Goal: Information Seeking & Learning: Learn about a topic

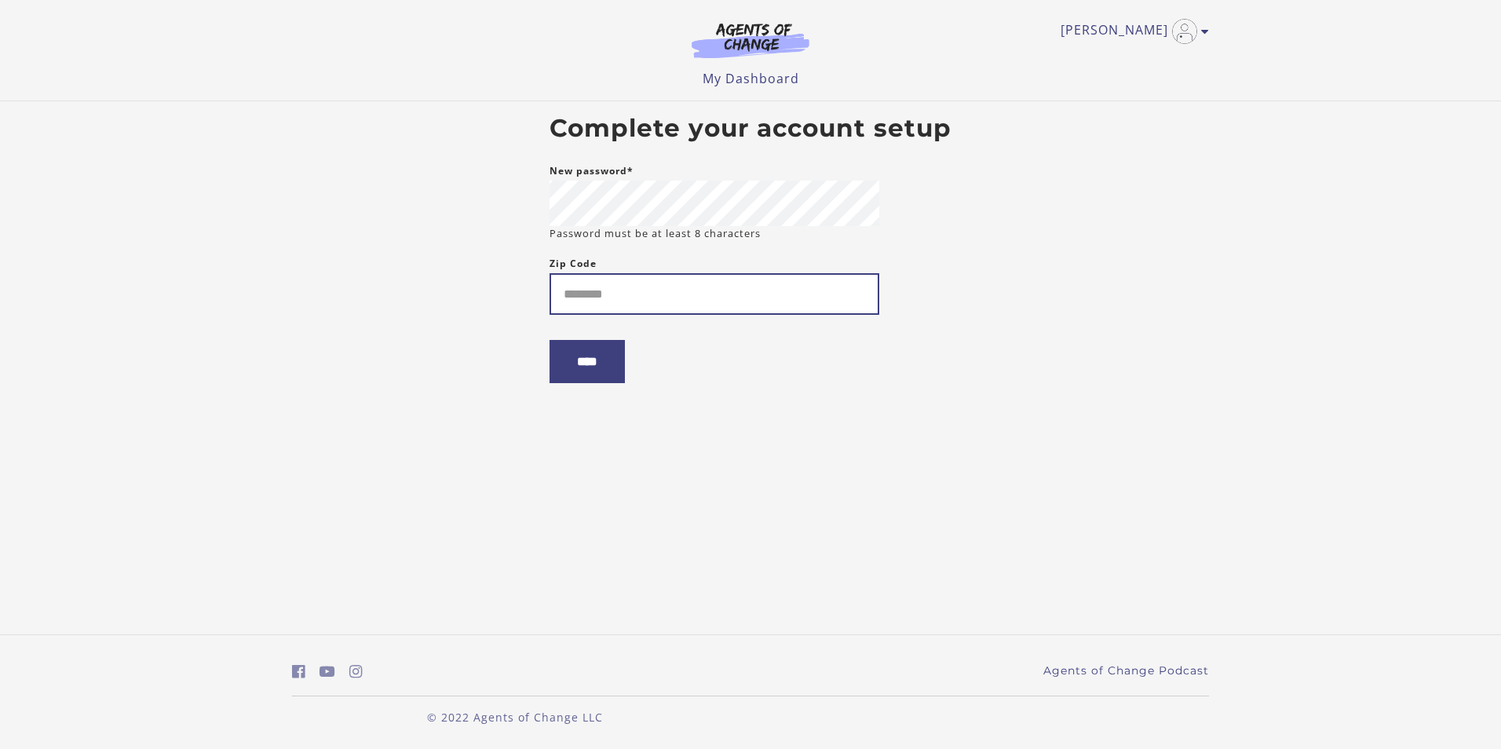
click at [655, 304] on input "Zip Code" at bounding box center [715, 294] width 330 height 42
type input "*****"
click at [610, 356] on input "****" at bounding box center [587, 361] width 75 height 43
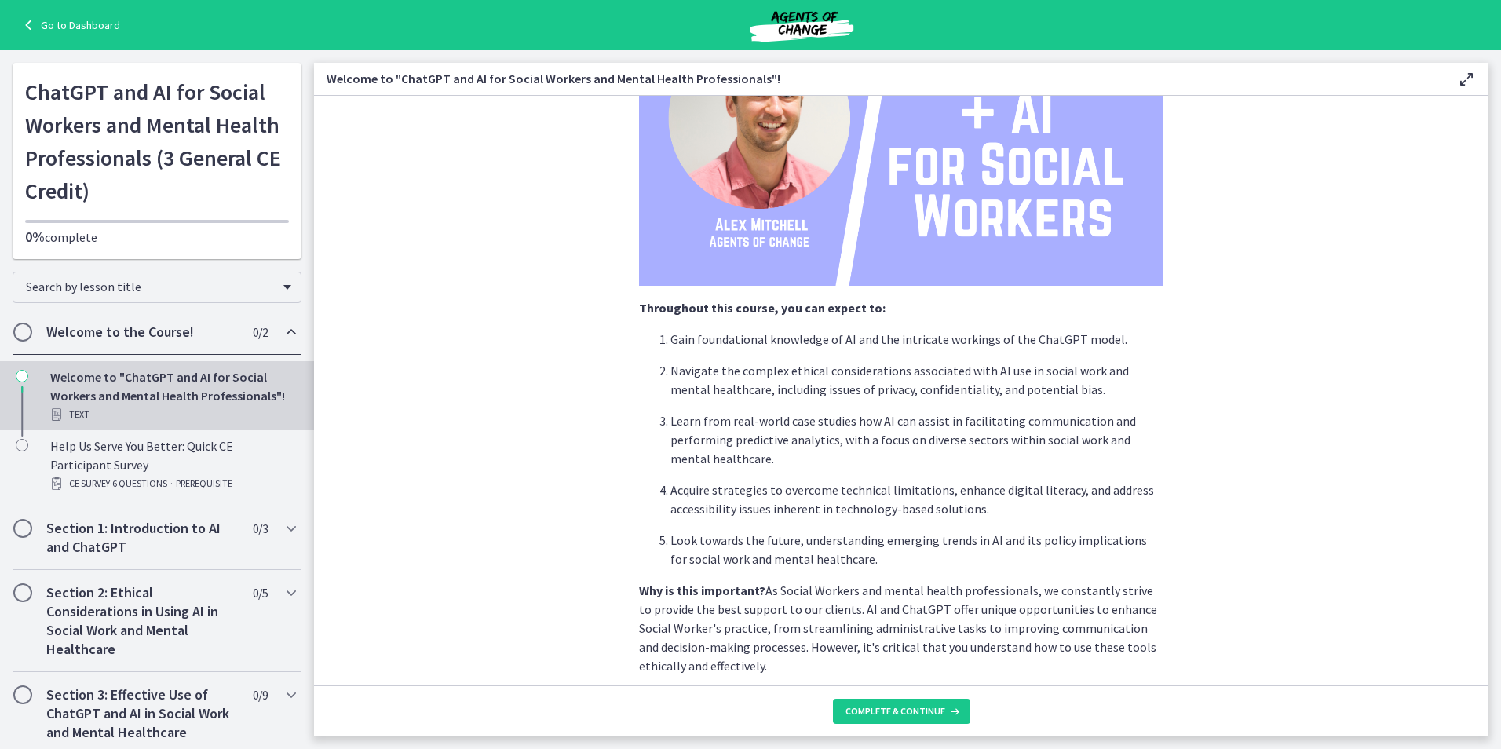
scroll to position [314, 0]
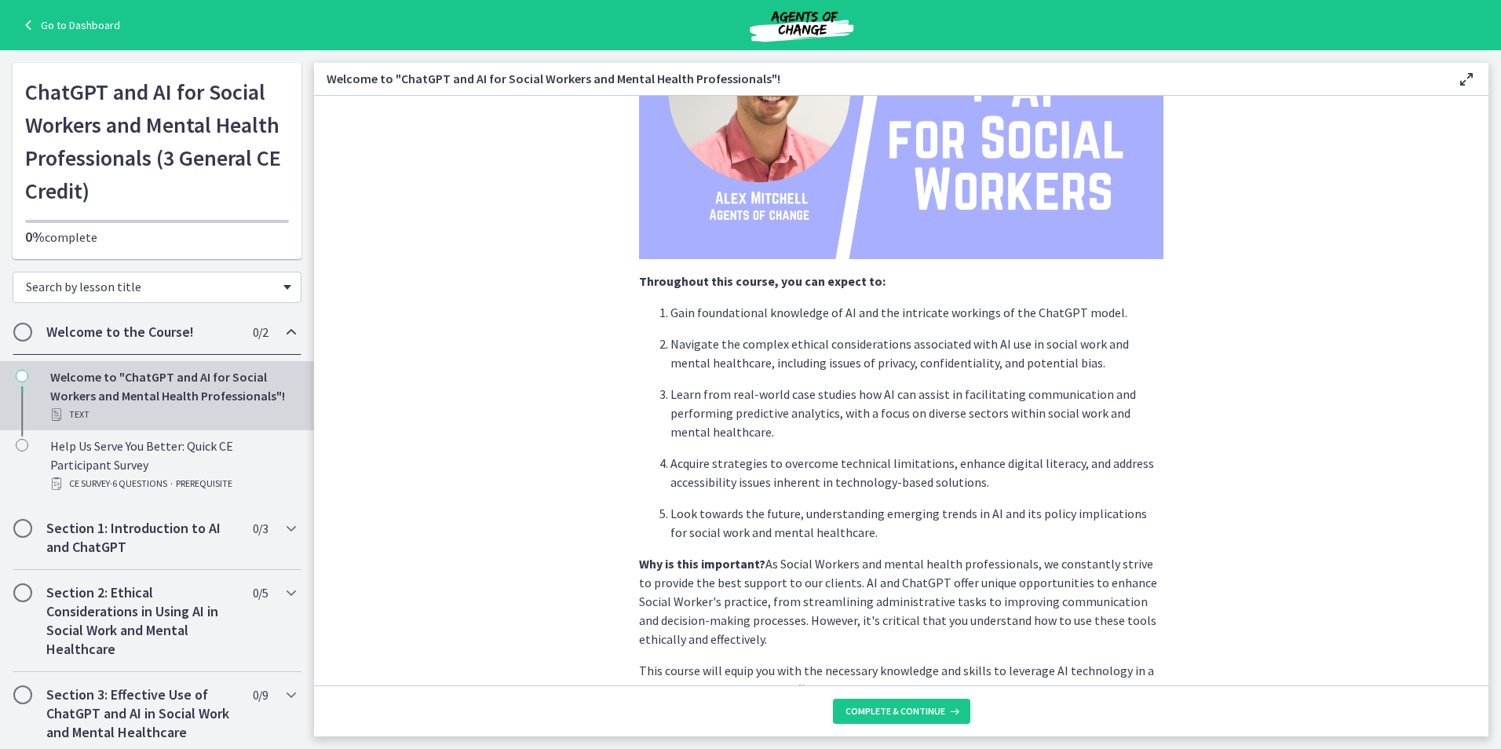
click at [283, 286] on span "Chapters" at bounding box center [287, 287] width 8 height 5
click at [371, 313] on section "We're thrilled to have you join us on this journey to explore how Artificial In…" at bounding box center [901, 391] width 1175 height 590
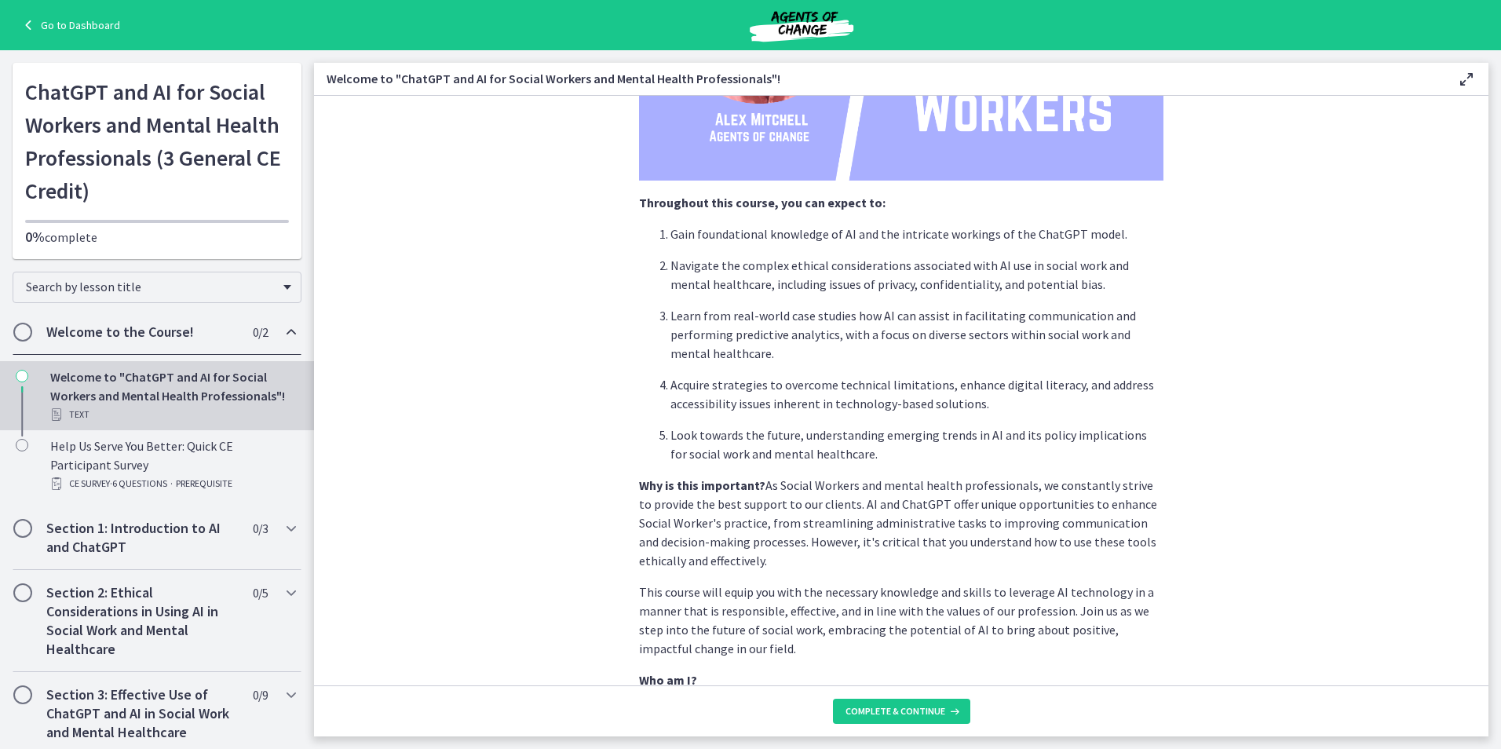
scroll to position [79, 0]
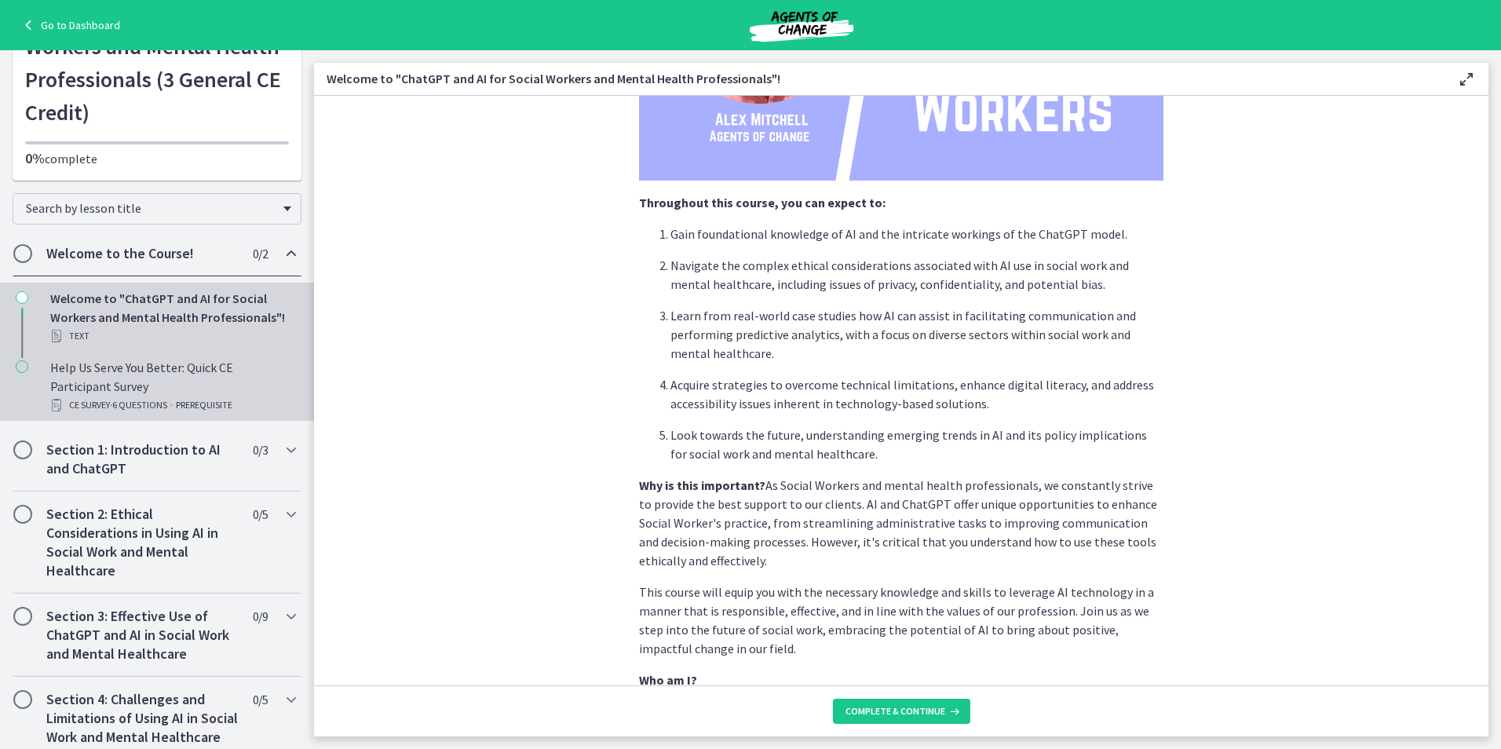
click at [137, 403] on span "· 6 Questions" at bounding box center [138, 405] width 57 height 19
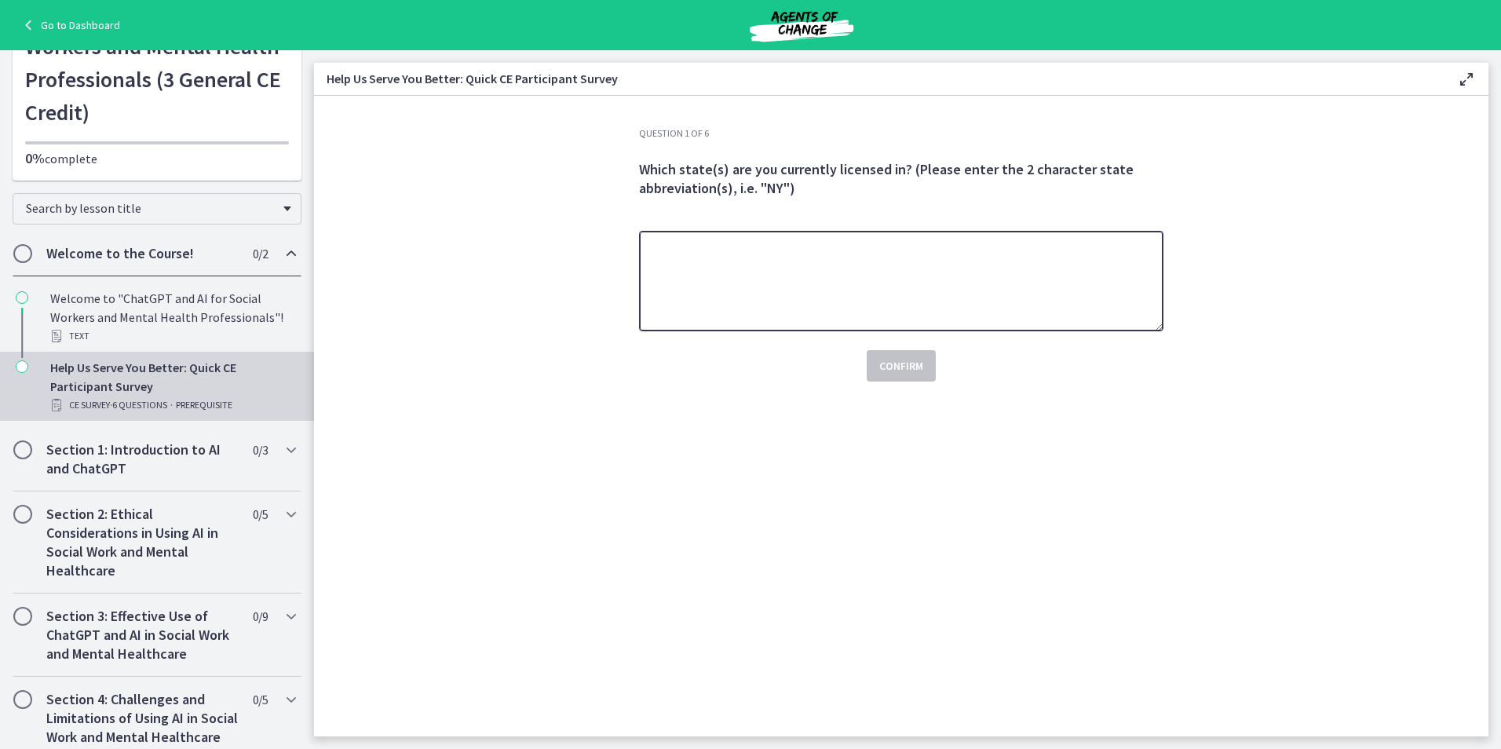
click at [699, 283] on textarea at bounding box center [901, 281] width 525 height 101
type textarea "**"
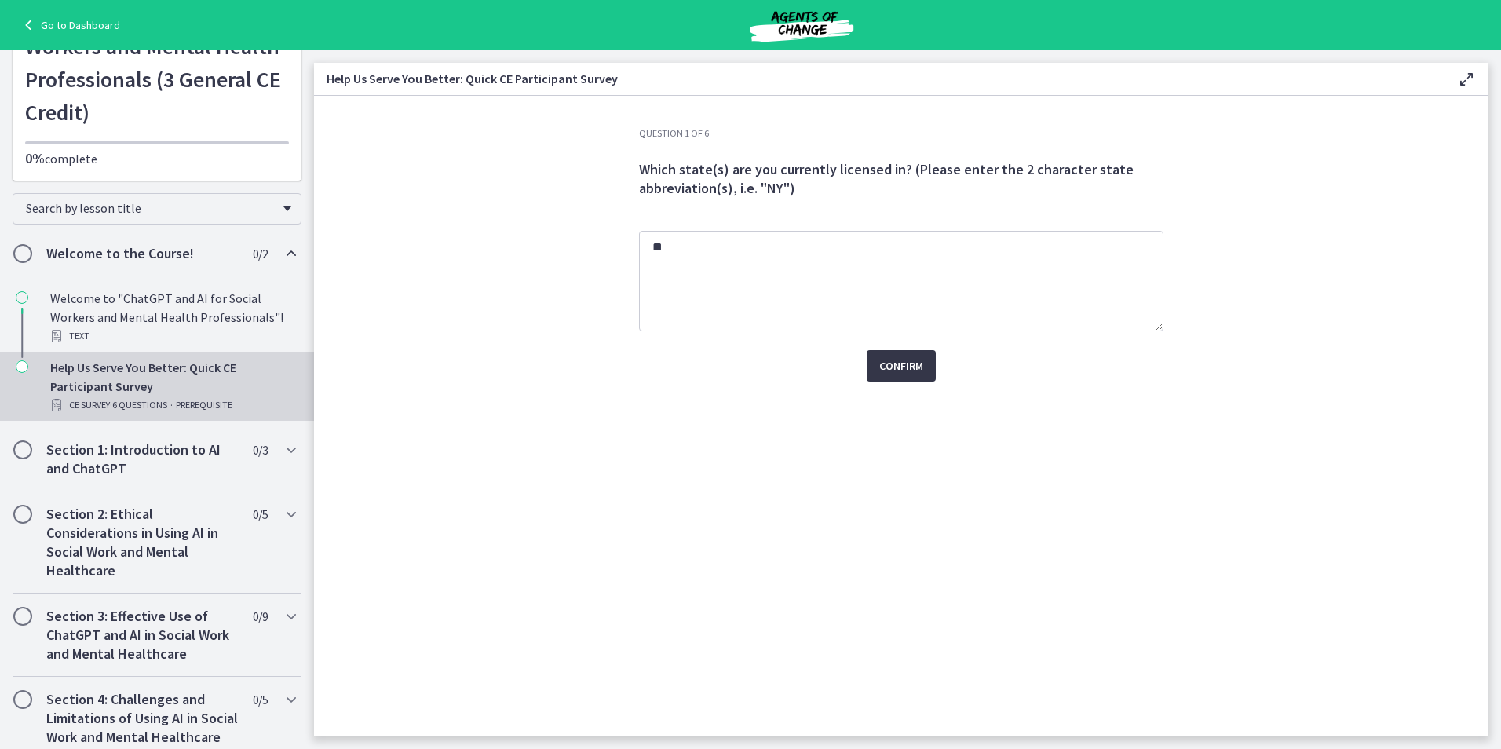
click at [905, 363] on span "Confirm" at bounding box center [901, 365] width 44 height 19
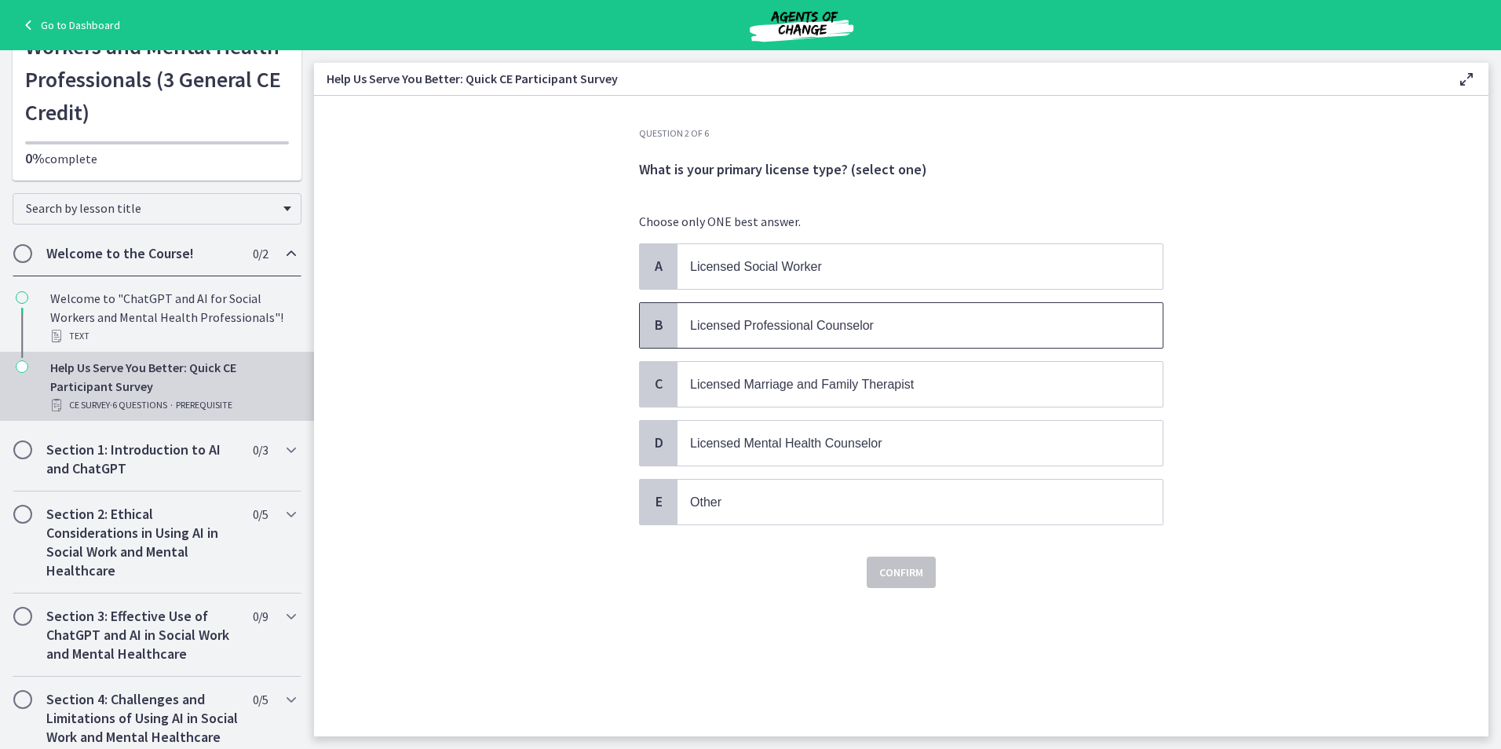
click at [828, 331] on span "Licensed Professional Counselor" at bounding box center [782, 325] width 184 height 13
click at [890, 567] on span "Confirm" at bounding box center [901, 572] width 44 height 19
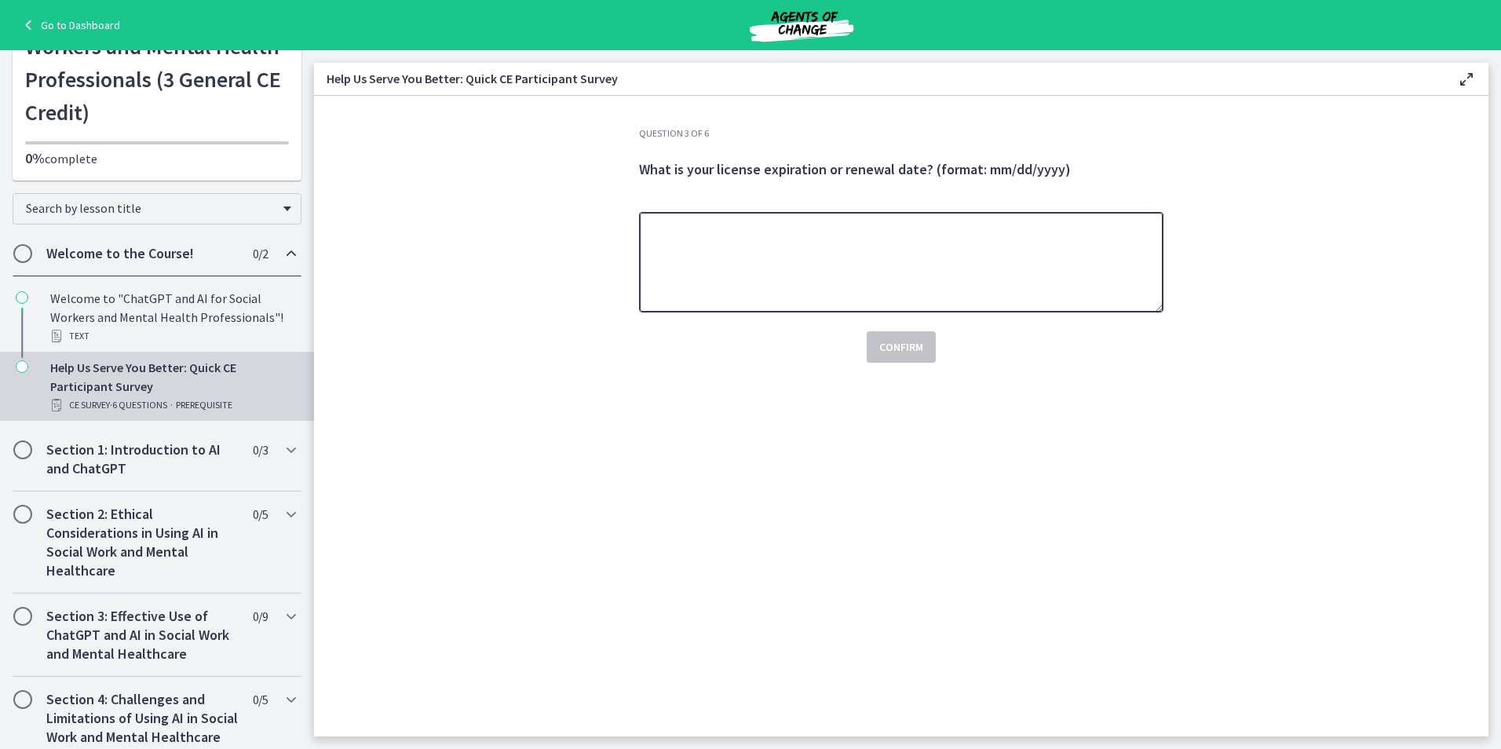
click at [741, 239] on textarea at bounding box center [901, 262] width 525 height 101
type textarea "**********"
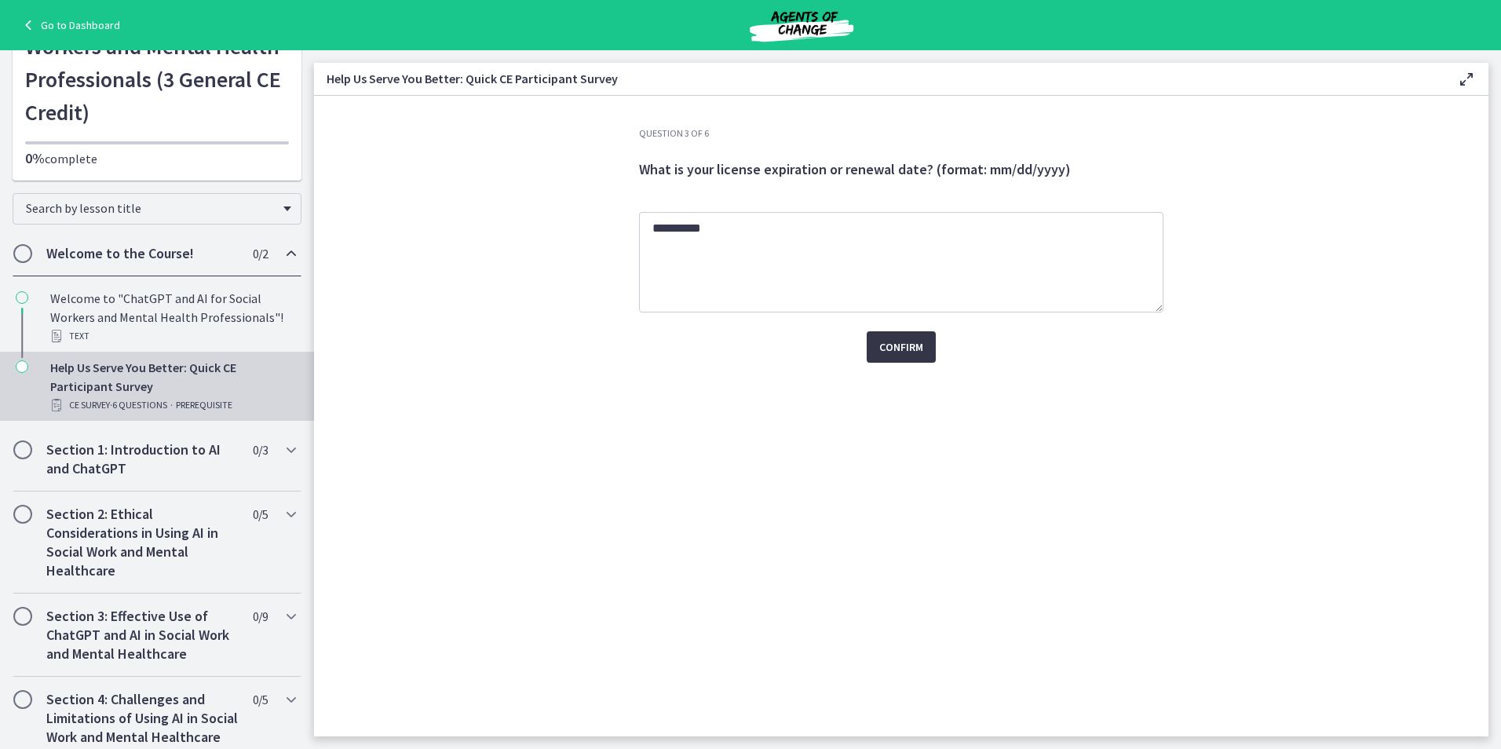
click at [901, 348] on span "Confirm" at bounding box center [901, 347] width 44 height 19
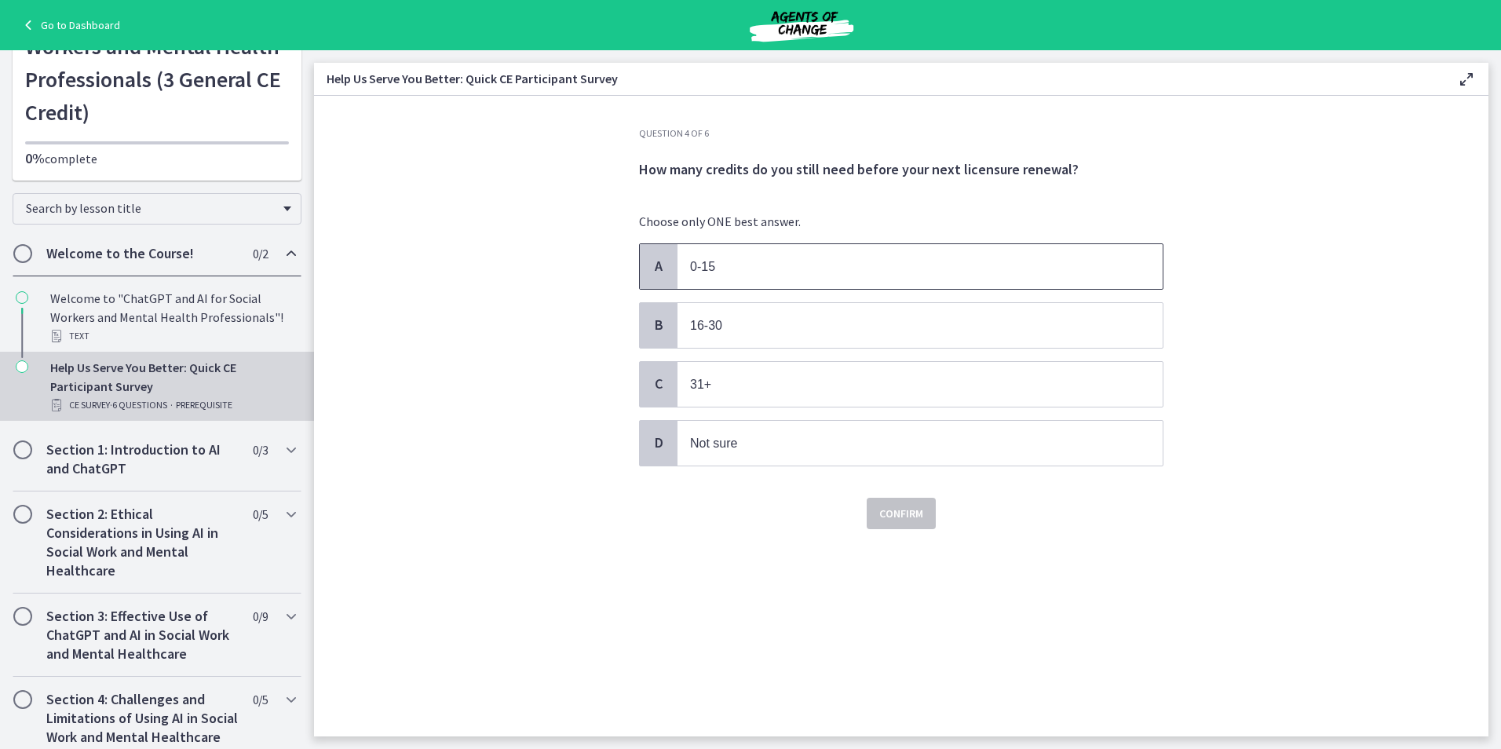
click at [657, 268] on span "A" at bounding box center [658, 266] width 19 height 19
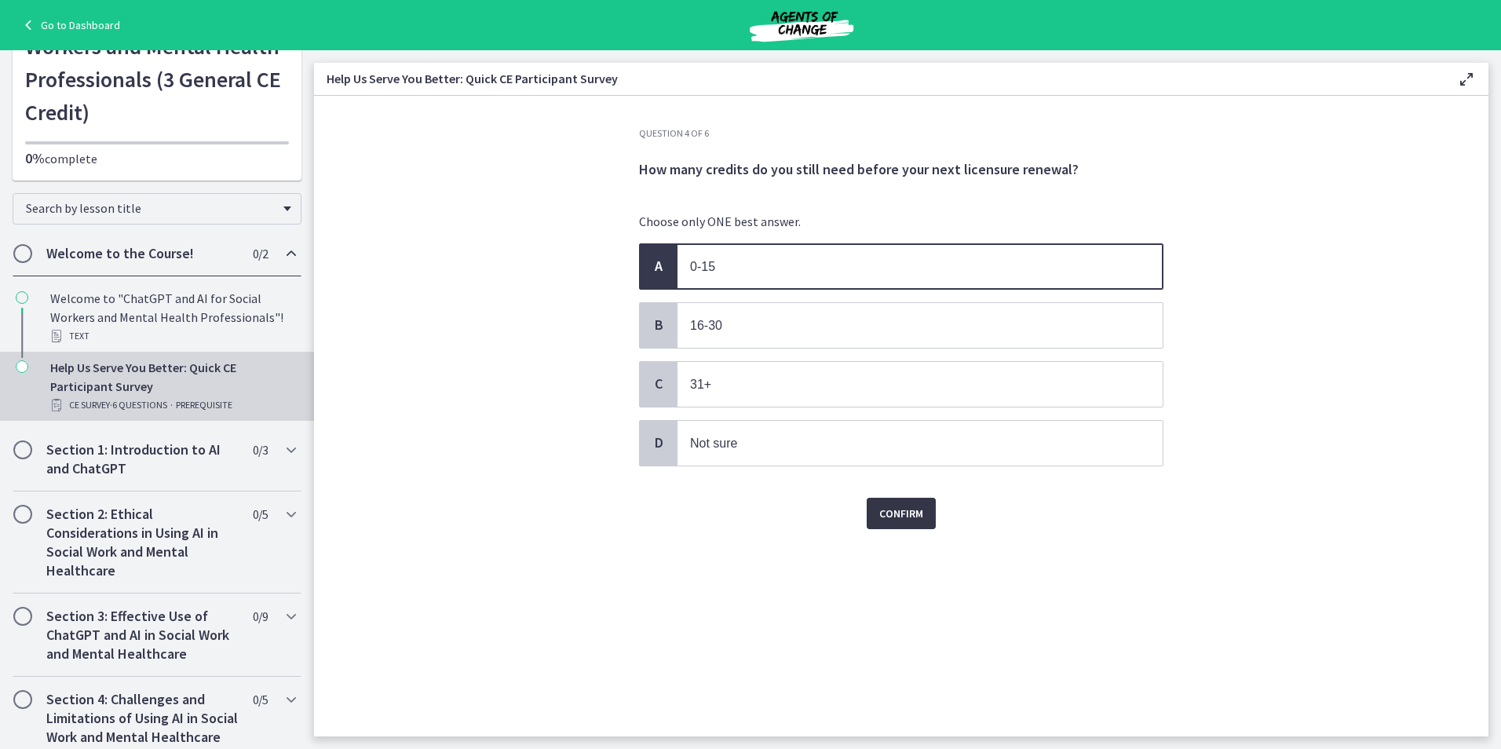
click at [899, 516] on span "Confirm" at bounding box center [901, 513] width 44 height 19
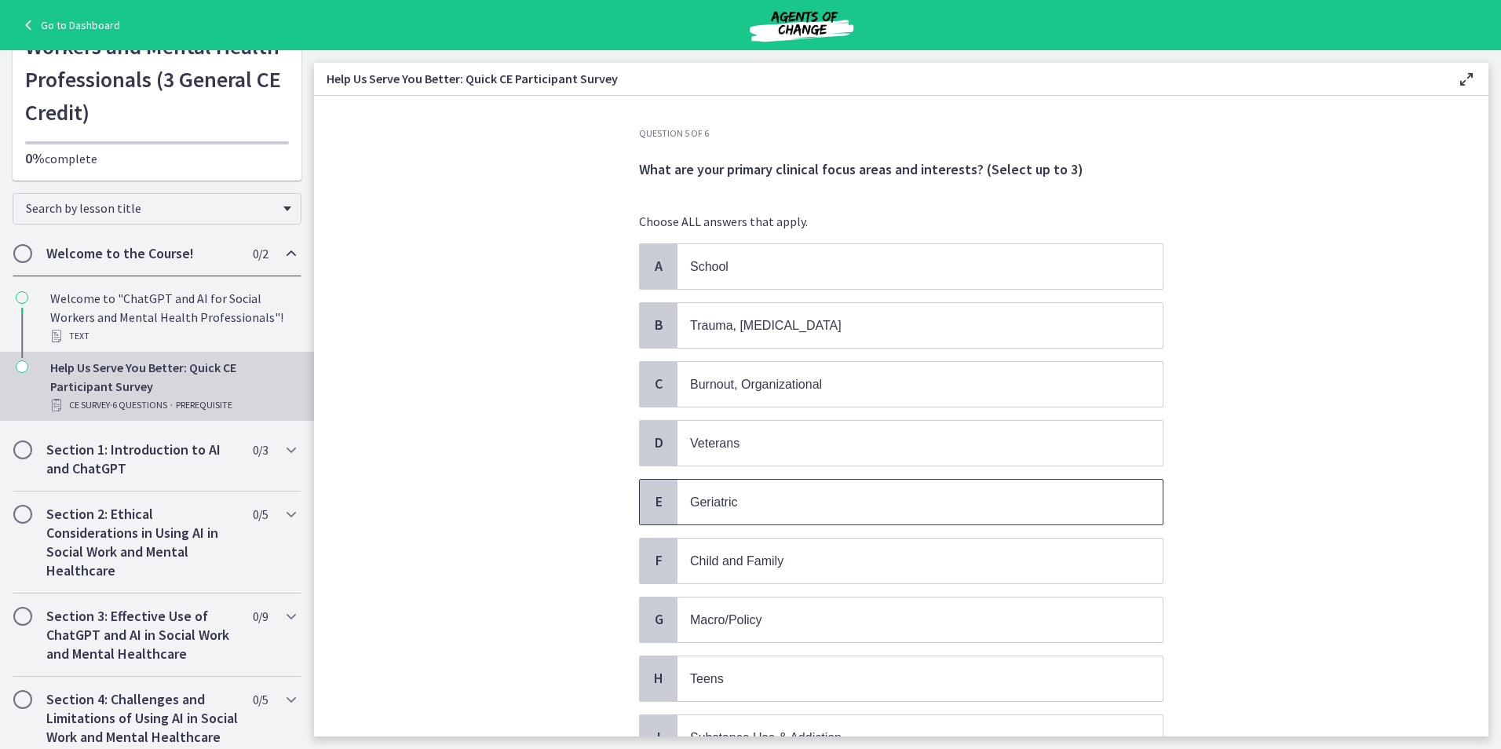
click at [696, 503] on span "Geriatric" at bounding box center [713, 501] width 47 height 13
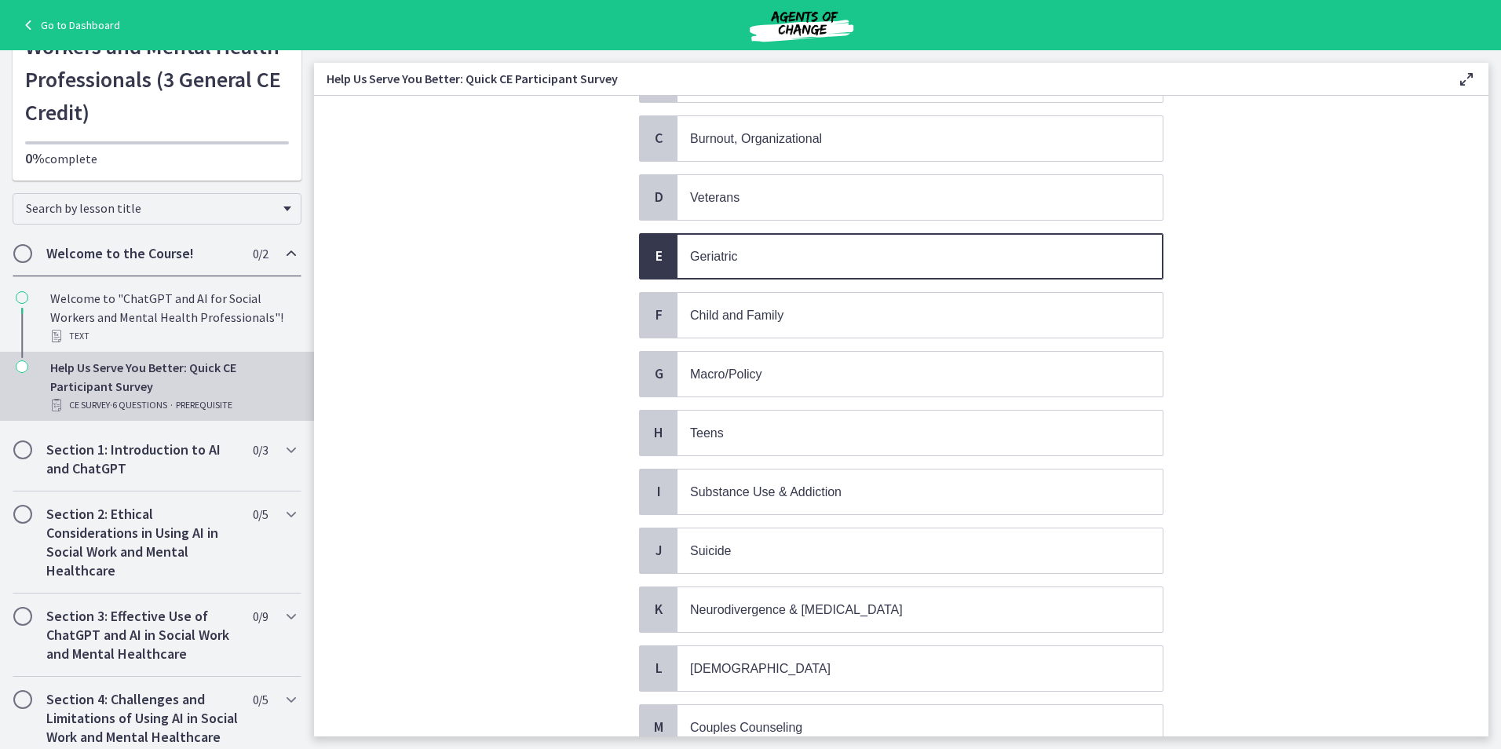
scroll to position [314, 0]
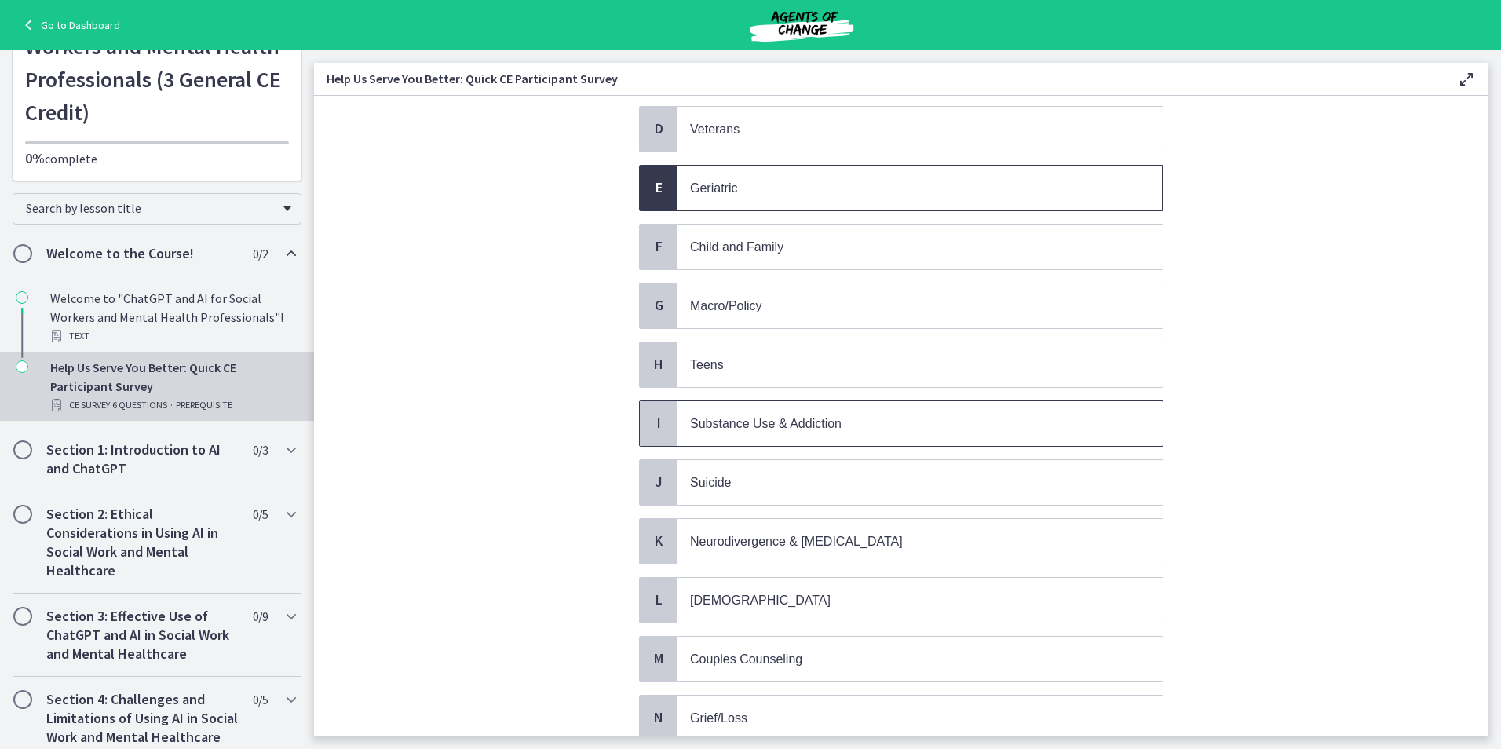
click at [718, 434] on span "Substance Use & Addiction" at bounding box center [920, 423] width 485 height 45
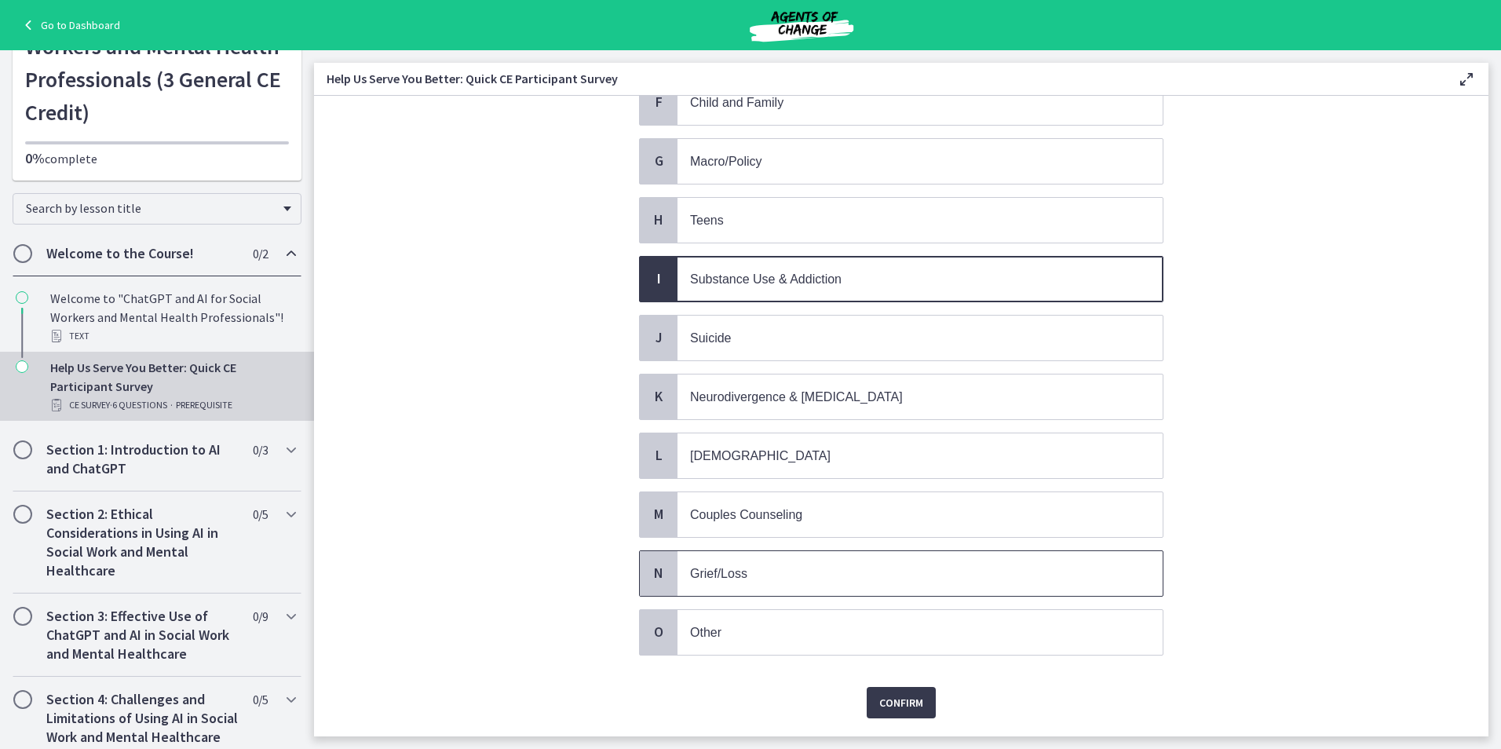
scroll to position [471, 0]
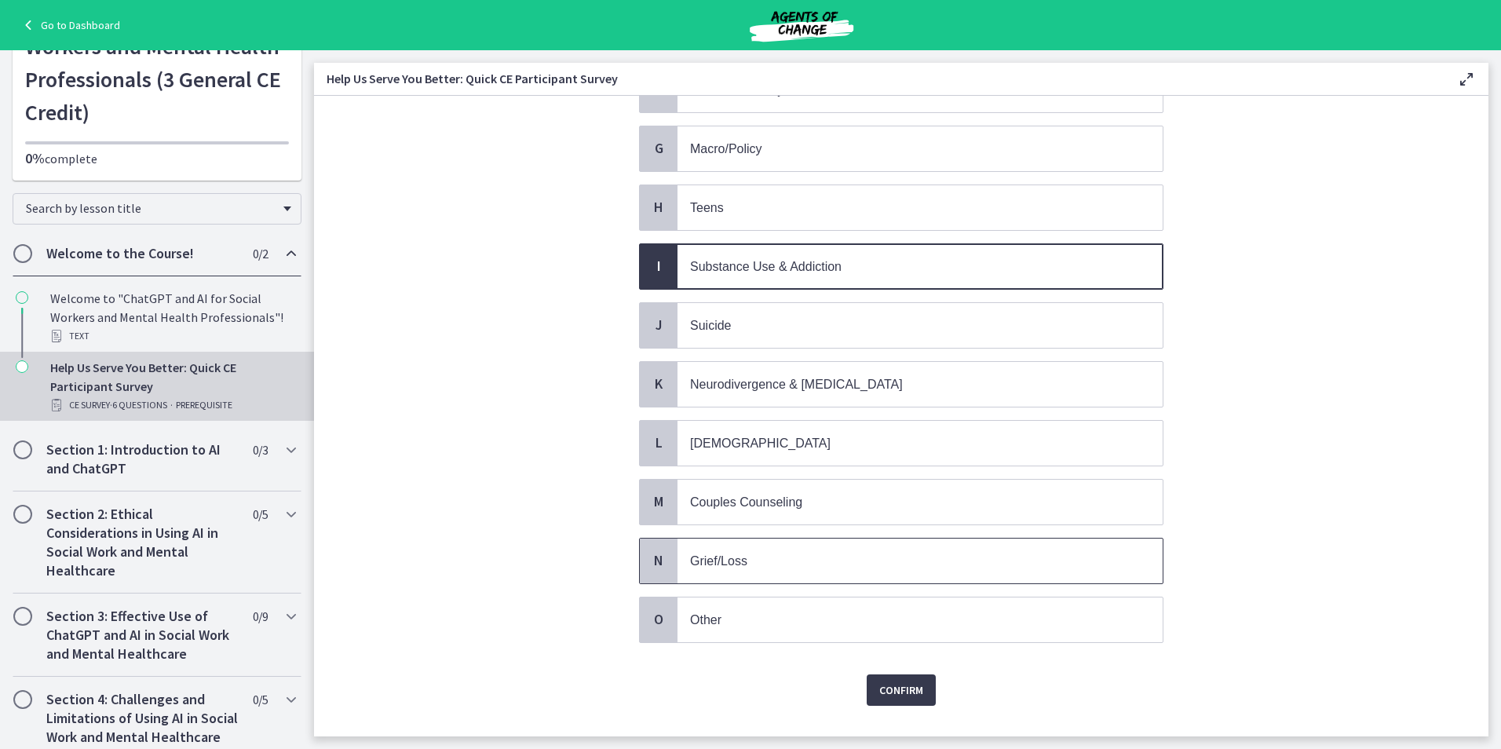
click at [726, 557] on span "Grief/Loss" at bounding box center [718, 560] width 57 height 13
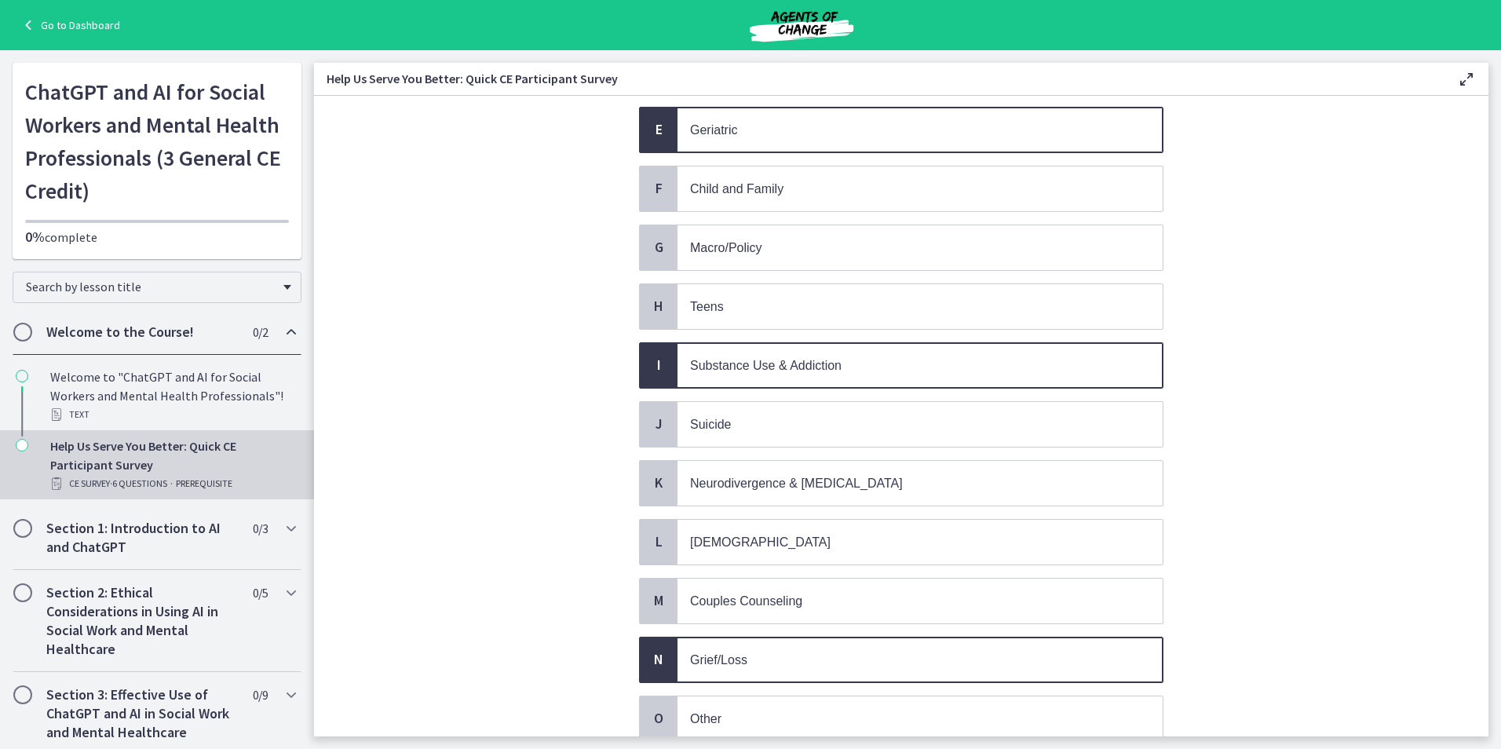
scroll to position [503, 0]
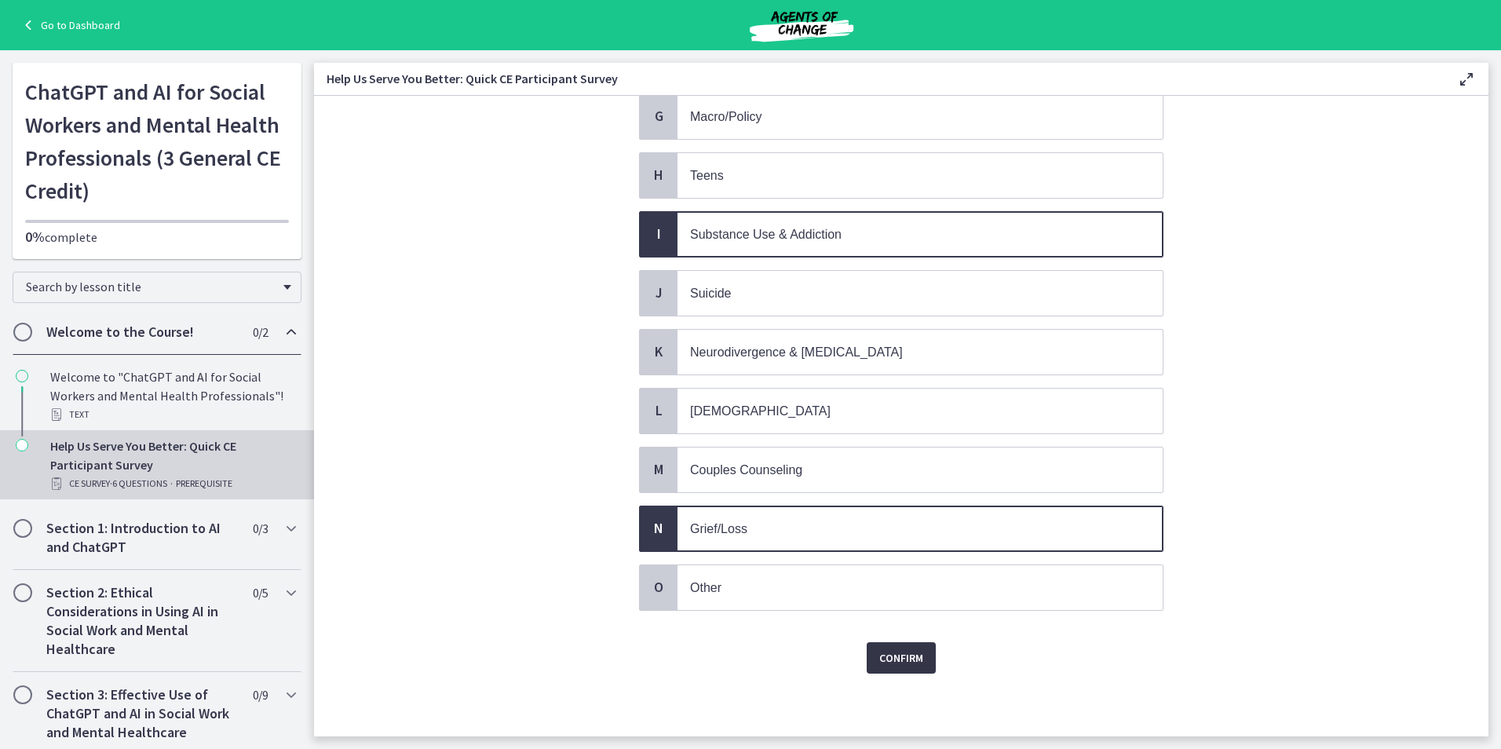
click at [896, 662] on span "Confirm" at bounding box center [901, 658] width 44 height 19
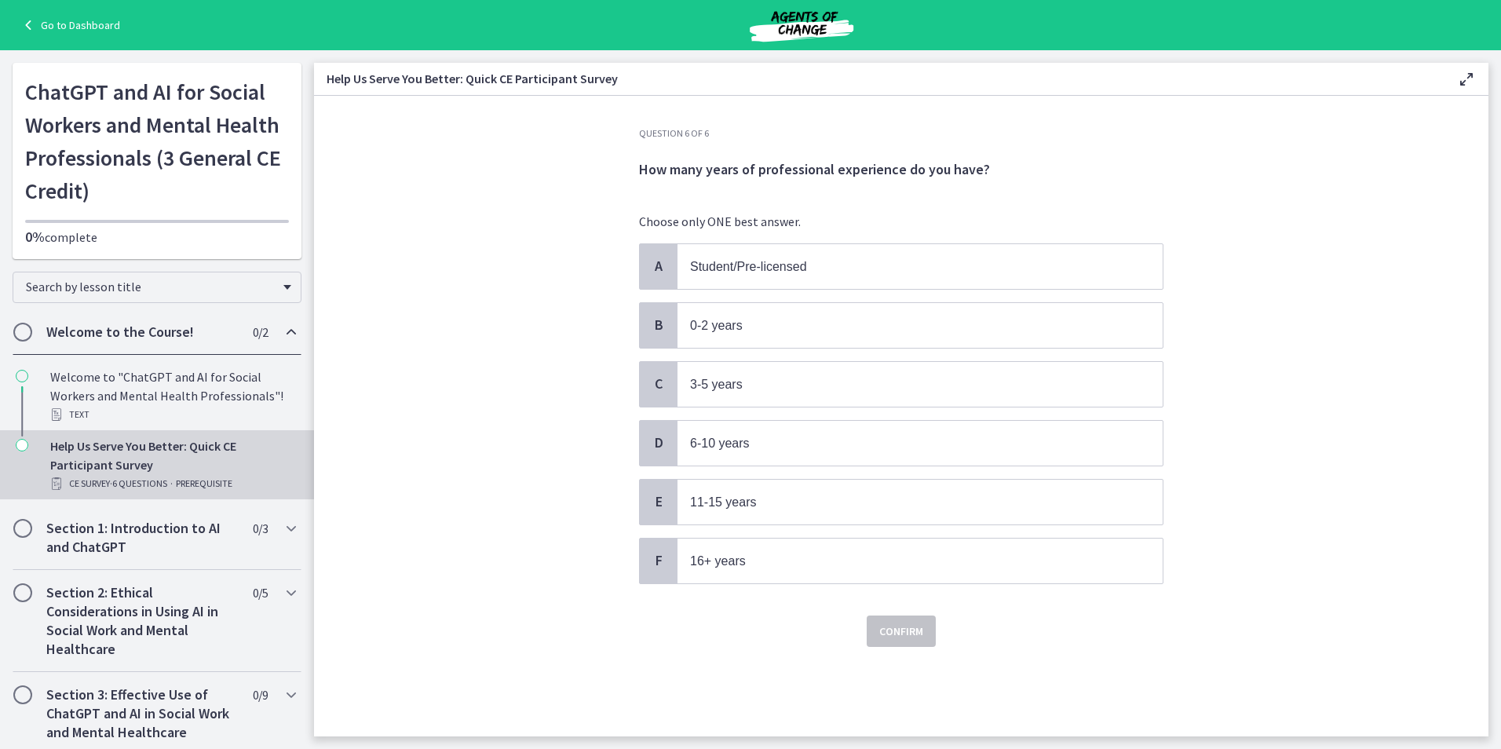
scroll to position [0, 0]
click at [648, 568] on div "F" at bounding box center [659, 561] width 38 height 45
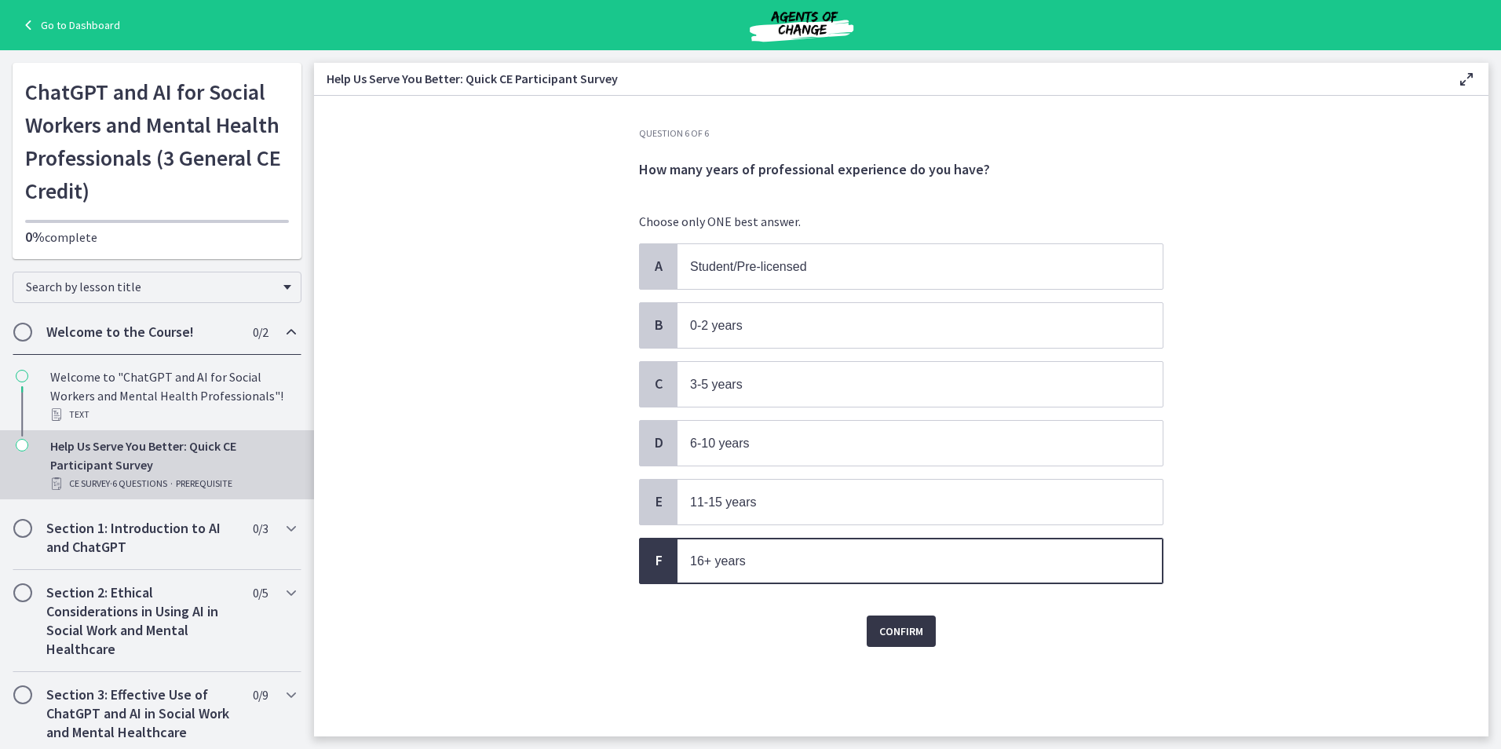
click at [905, 628] on span "Confirm" at bounding box center [901, 631] width 44 height 19
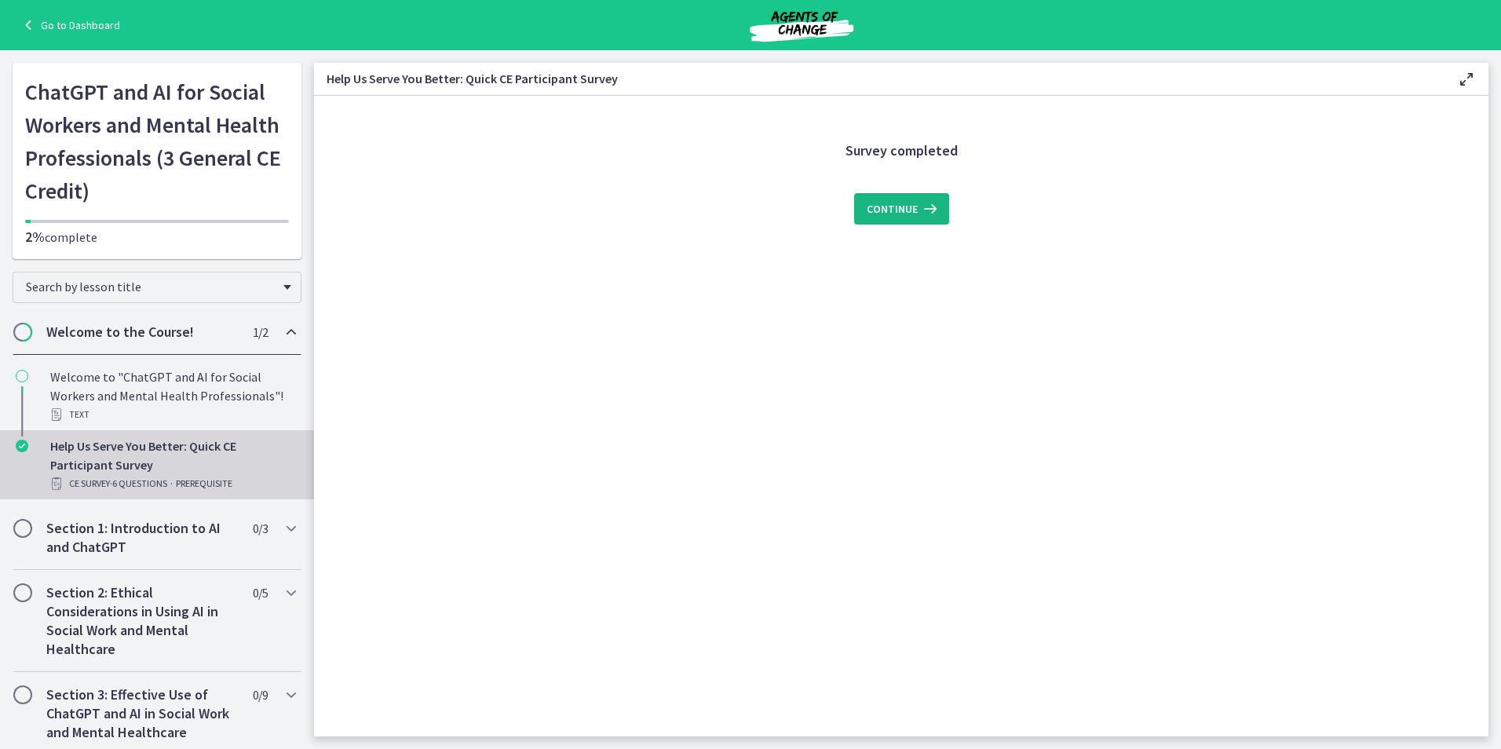
click at [895, 212] on span "Continue" at bounding box center [892, 208] width 51 height 19
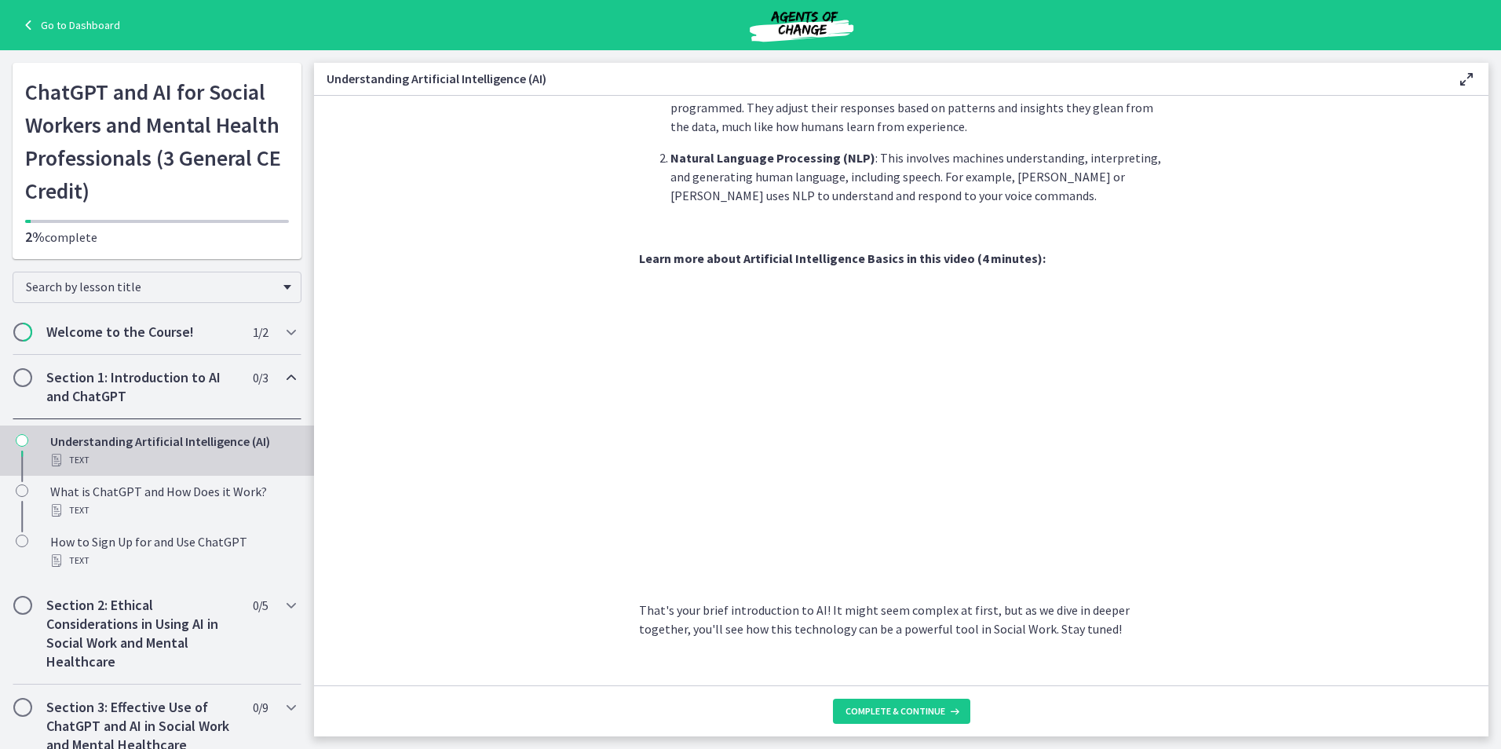
scroll to position [550, 0]
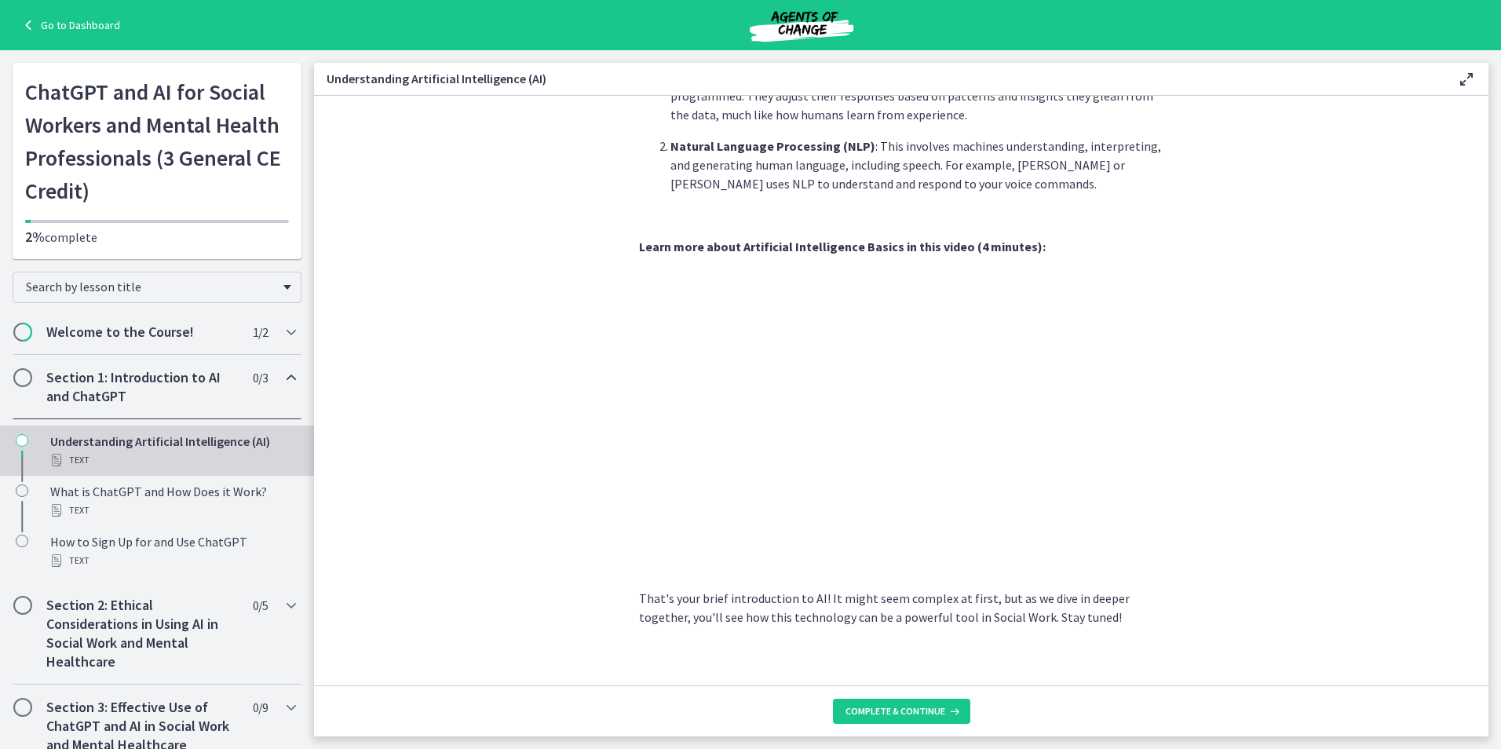
click at [426, 260] on section "AI is essentially a branch of computer science aiming to build machines that mi…" at bounding box center [901, 391] width 1175 height 590
